Goal: Information Seeking & Learning: Learn about a topic

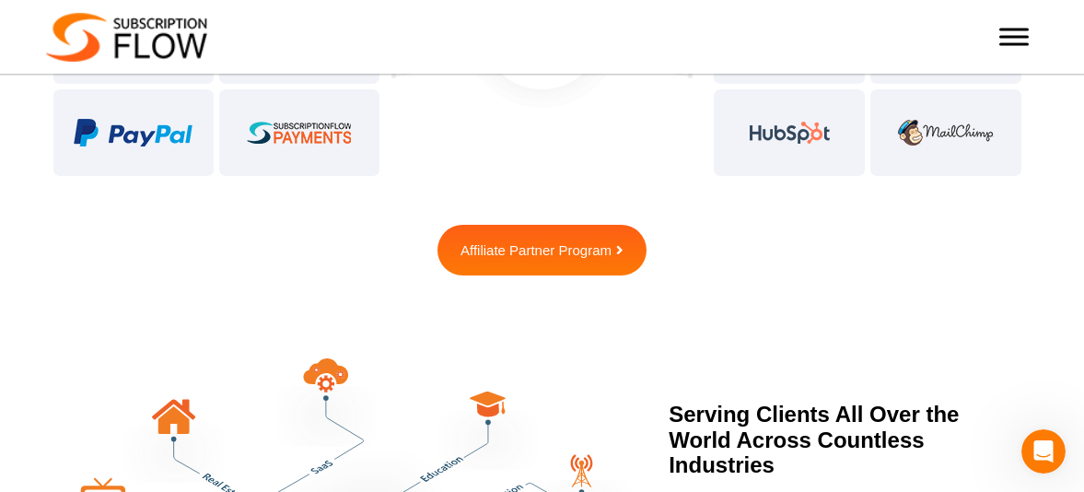
scroll to position [4675, 0]
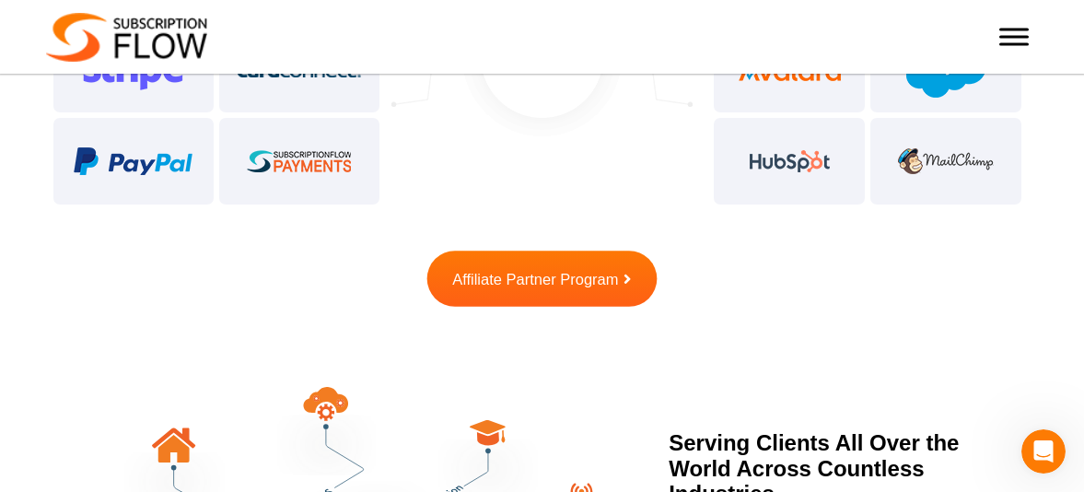
click at [522, 277] on span "Affiliate Partner Program" at bounding box center [535, 279] width 166 height 16
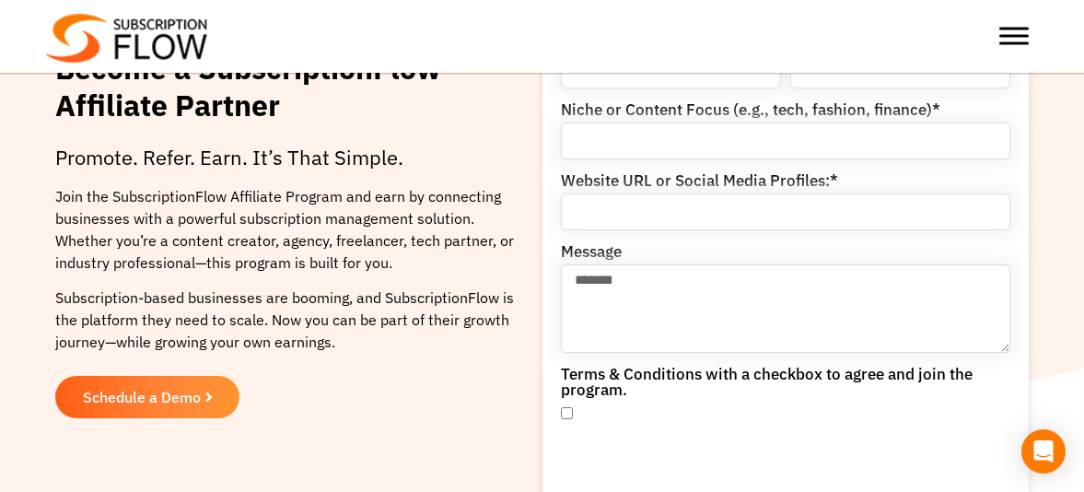
scroll to position [257, 0]
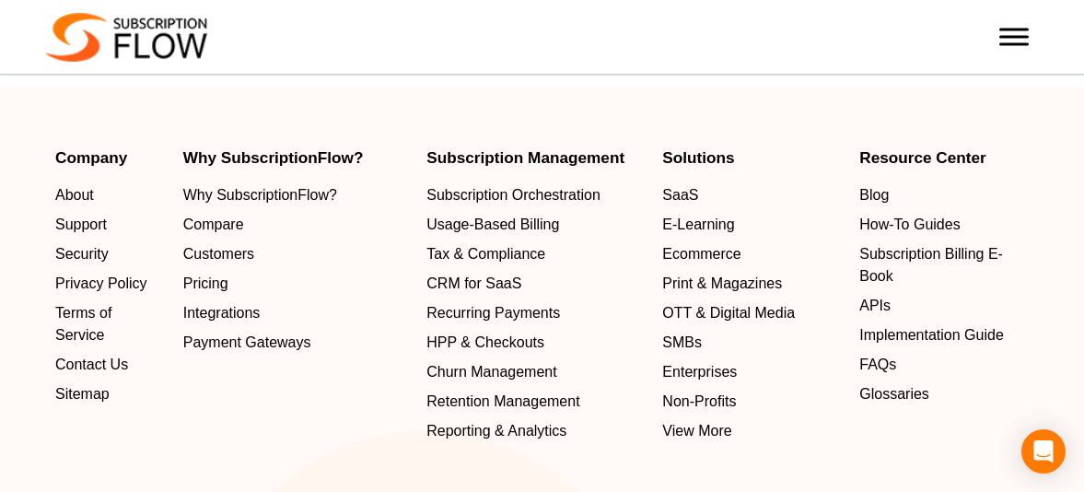
scroll to position [5926, 0]
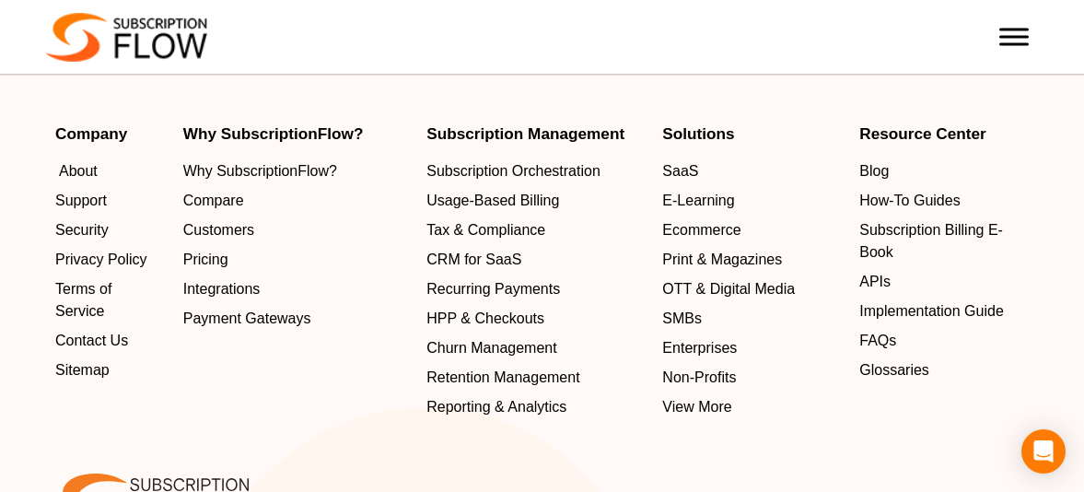
click at [90, 171] on span "About" at bounding box center [78, 171] width 39 height 22
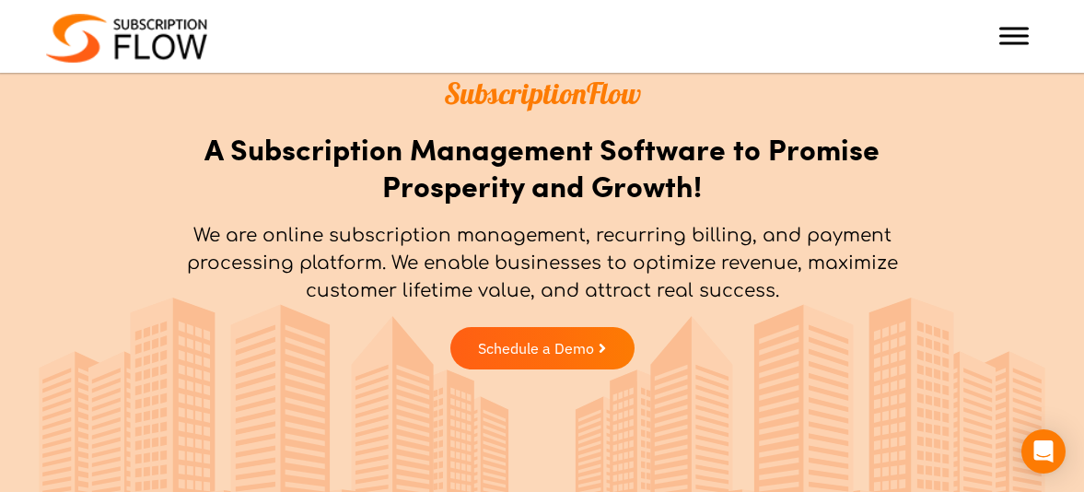
scroll to position [136, 0]
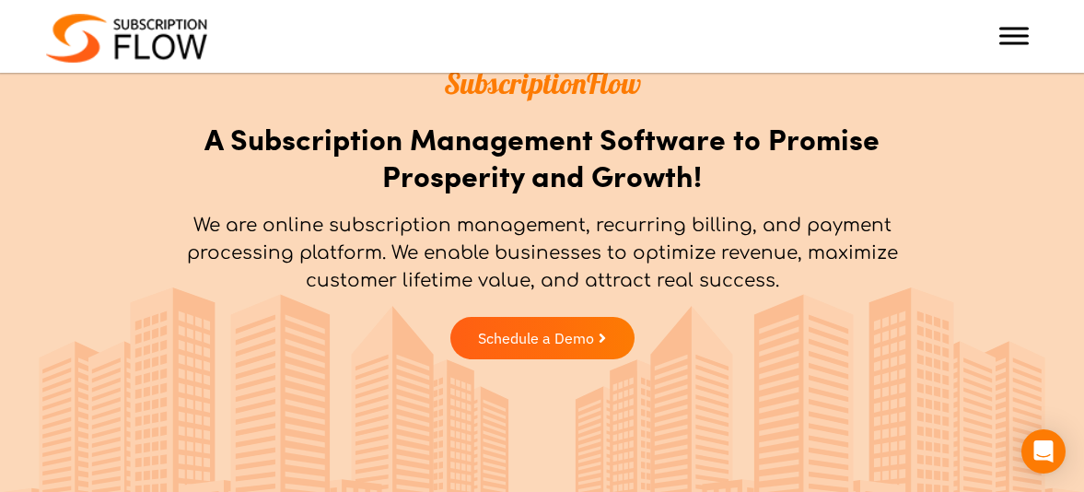
click at [223, 212] on p "We are online subscription management, recurring billing, and payment processin…" at bounding box center [542, 253] width 764 height 83
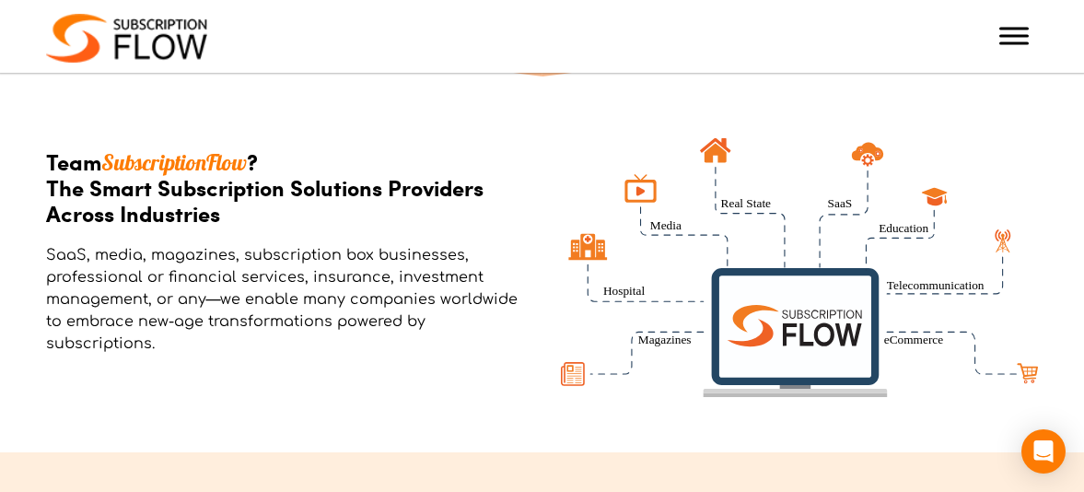
scroll to position [0, 0]
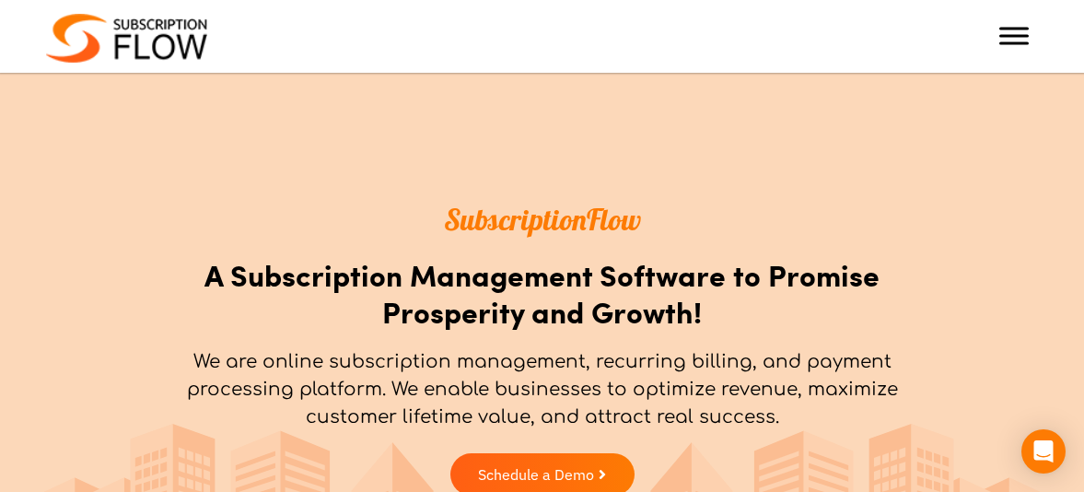
click at [1038, 17] on div "Best Subscription Management and Billing Software 2023 Features Subscription Ma…" at bounding box center [542, 36] width 1084 height 54
click at [1032, 22] on div at bounding box center [898, 35] width 277 height 37
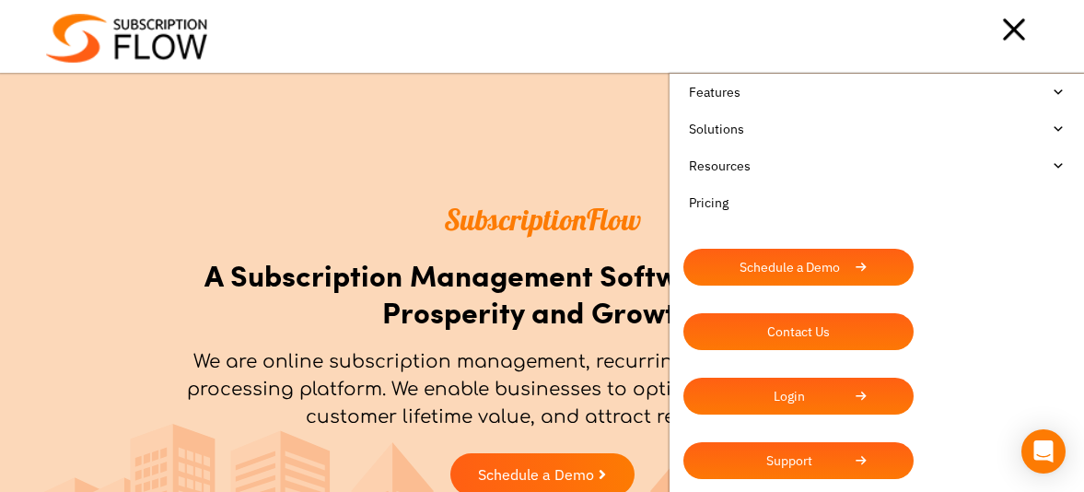
click at [766, 106] on link "Features" at bounding box center [876, 92] width 387 height 37
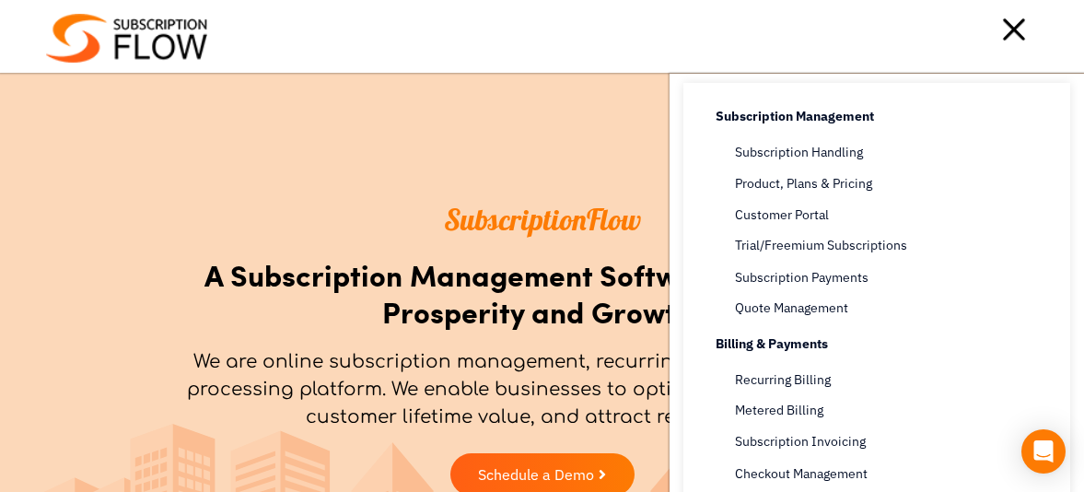
scroll to position [30, 0]
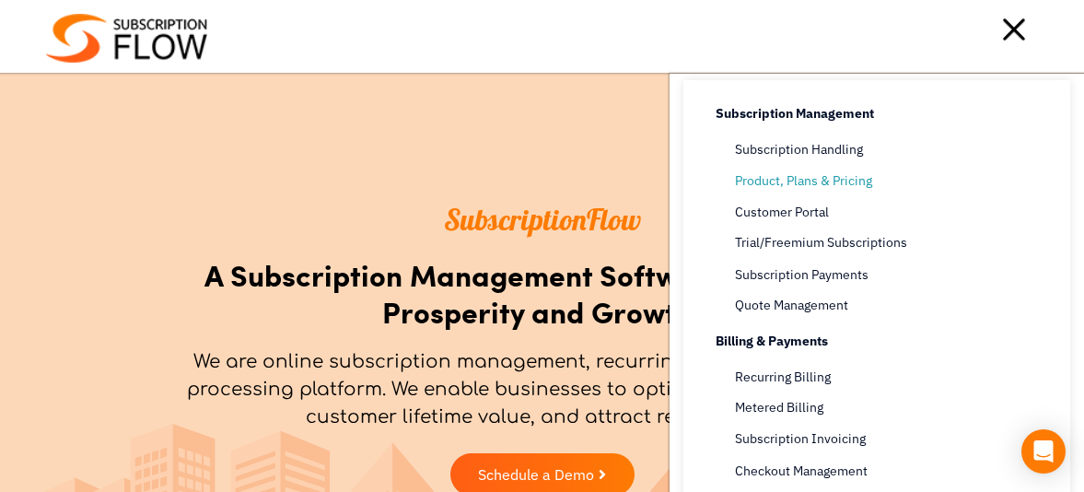
click at [797, 187] on span "Product, Plans & Pricing" at bounding box center [803, 180] width 137 height 19
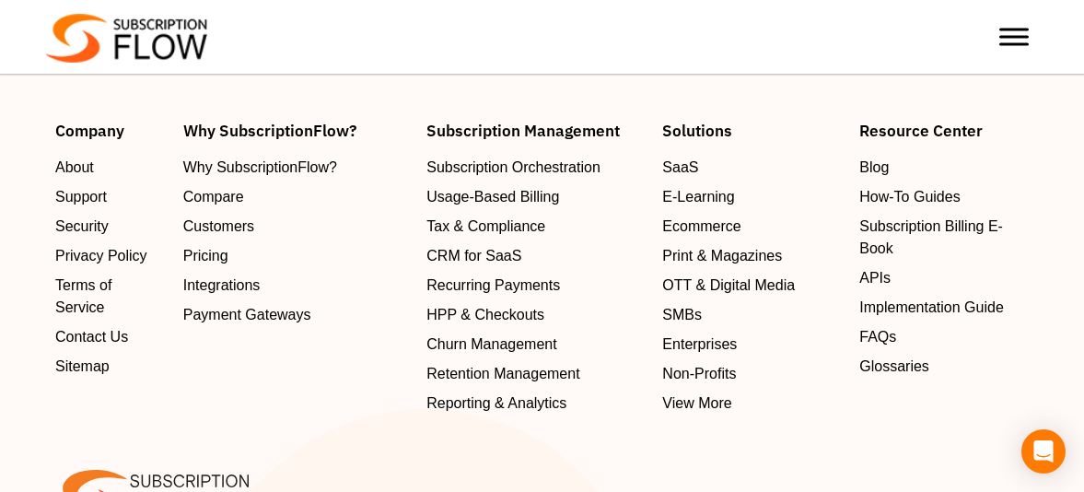
scroll to position [3739, 0]
click at [884, 185] on span "How-To Guides" at bounding box center [913, 196] width 100 height 22
